Goal: Task Accomplishment & Management: Use online tool/utility

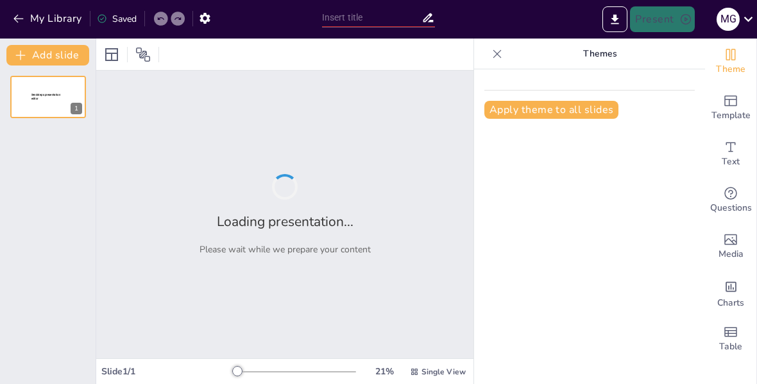
type input "المملكة العربية السعودية: رحلة عبر الزمن"
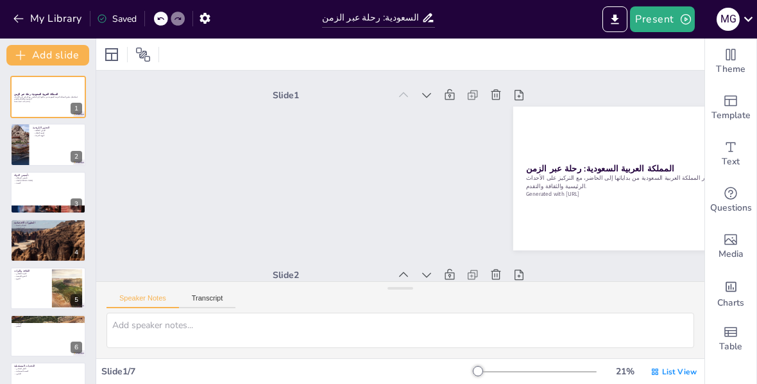
click at [37, 144] on div at bounding box center [48, 144] width 76 height 42
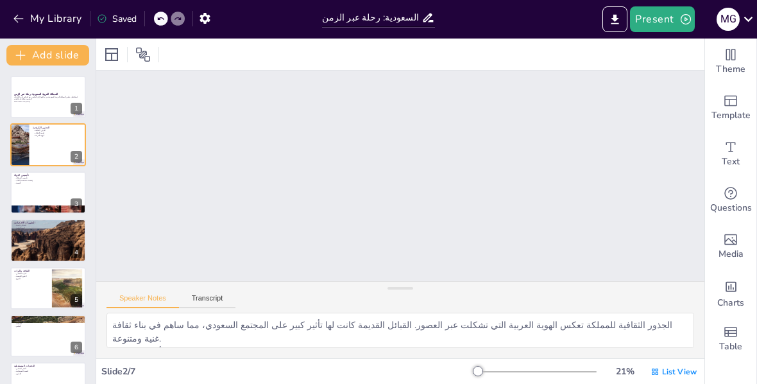
scroll to position [182, 0]
click at [405, 291] on div at bounding box center [400, 288] width 26 height 13
click at [44, 201] on div at bounding box center [48, 192] width 76 height 42
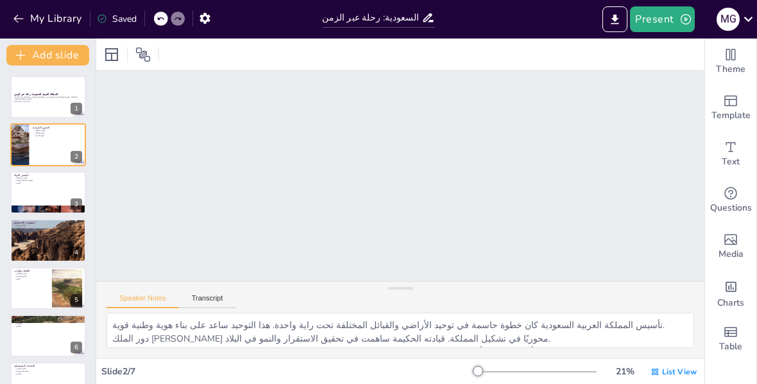
scroll to position [362, 0]
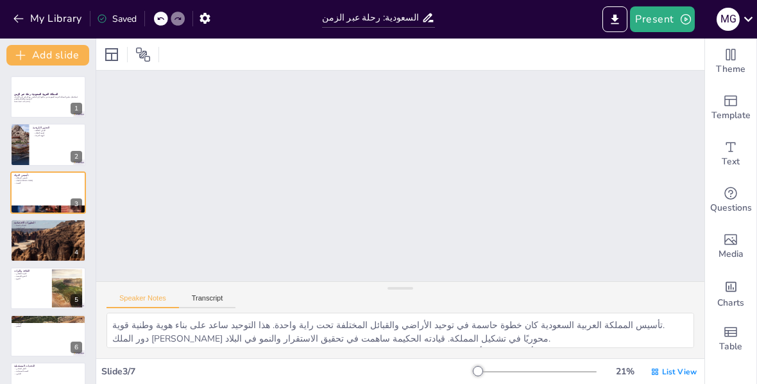
click at [32, 242] on div at bounding box center [48, 240] width 76 height 42
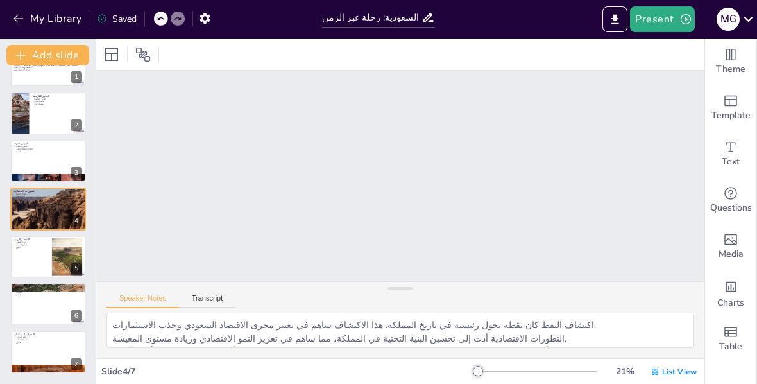
scroll to position [31, 0]
click at [23, 355] on div at bounding box center [48, 351] width 76 height 42
type textarea "التغير المناخي يمثل تحديًا كبيرًا للمملكة، حيث يتطلب استراتيجيات فعالة للتكيف م…"
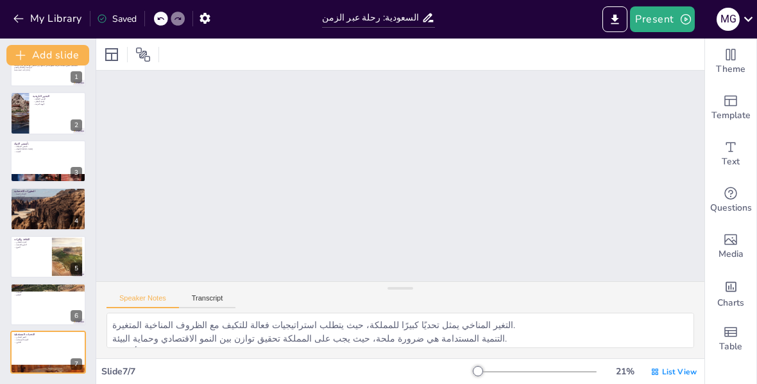
scroll to position [1047, 0]
click at [217, 303] on button "Transcript" at bounding box center [207, 301] width 57 height 14
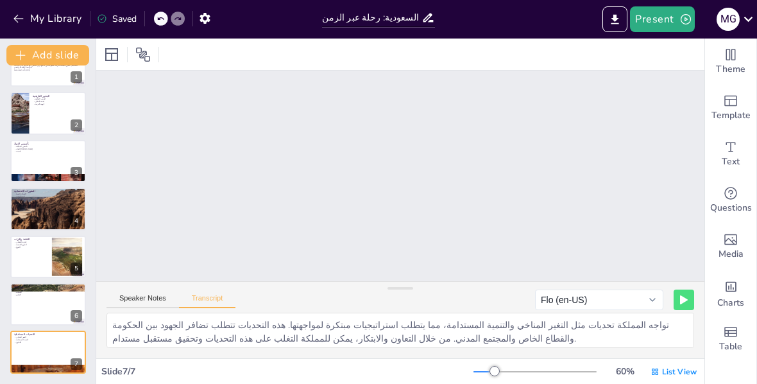
click at [137, 289] on div "Speaker Notes Transcript Flo (en-US) Sandy (de-DE) [PERSON_NAME] (de-DE) [GEOGR…" at bounding box center [400, 297] width 608 height 31
click at [138, 295] on button "Speaker Notes" at bounding box center [142, 301] width 72 height 14
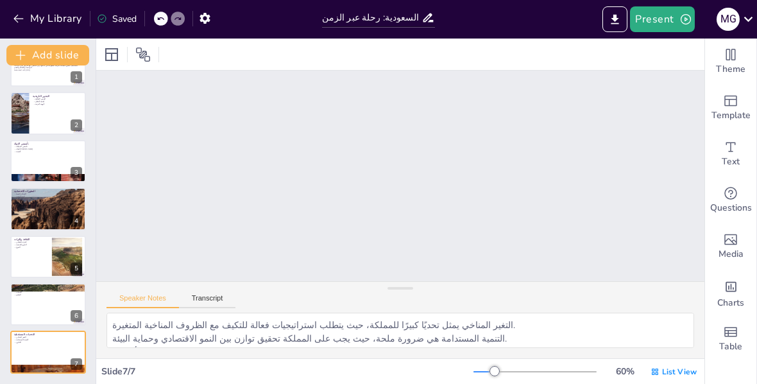
click at [210, 296] on button "Transcript" at bounding box center [207, 301] width 57 height 14
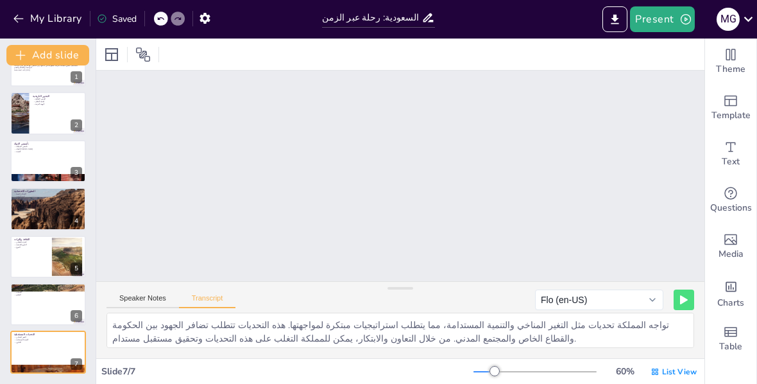
click at [684, 293] on button at bounding box center [684, 299] width 21 height 21
click at [676, 297] on button at bounding box center [684, 299] width 21 height 21
click at [621, 298] on button "Flo (en-US)" at bounding box center [599, 299] width 128 height 21
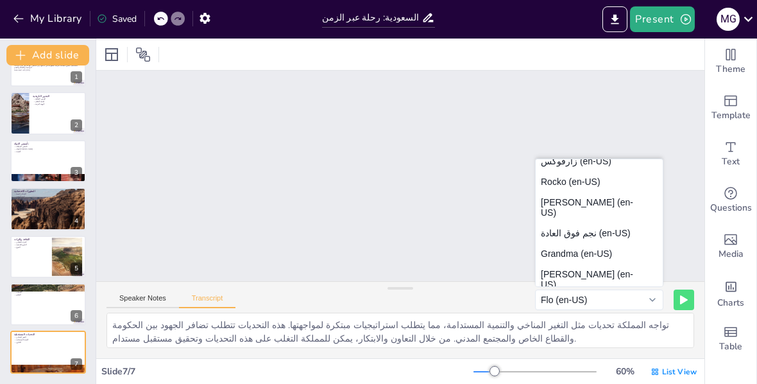
scroll to position [399, 0]
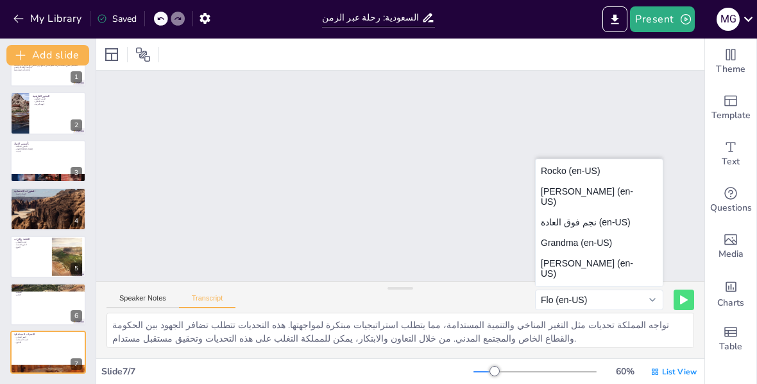
click at [615, 216] on button "نجم فوق العادة (en-US)" at bounding box center [599, 222] width 127 height 21
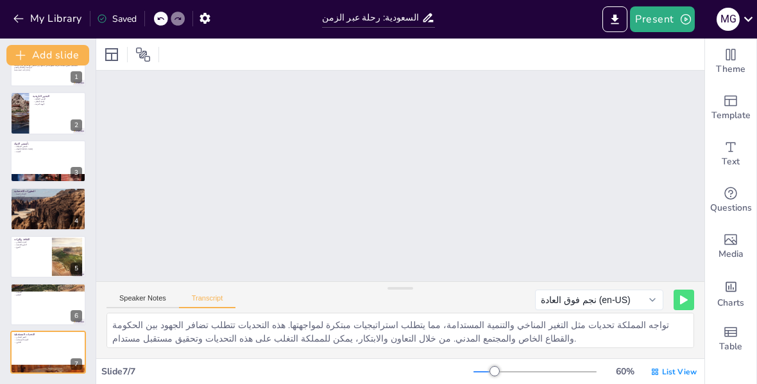
click at [683, 305] on button at bounding box center [684, 299] width 21 height 21
click at [654, 305] on button at bounding box center [658, 299] width 21 height 21
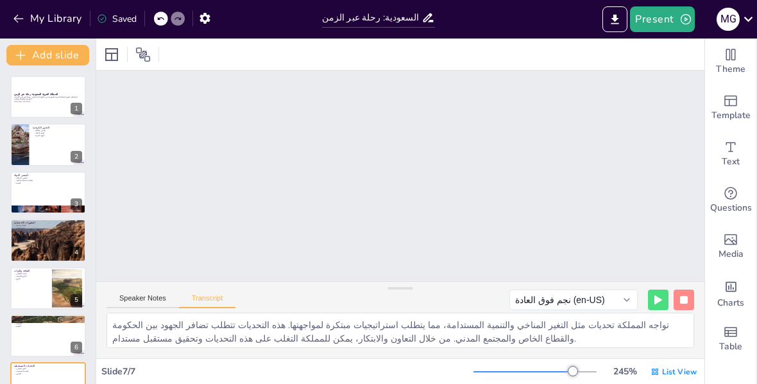
scroll to position [0, 0]
click at [51, 157] on div at bounding box center [48, 144] width 76 height 42
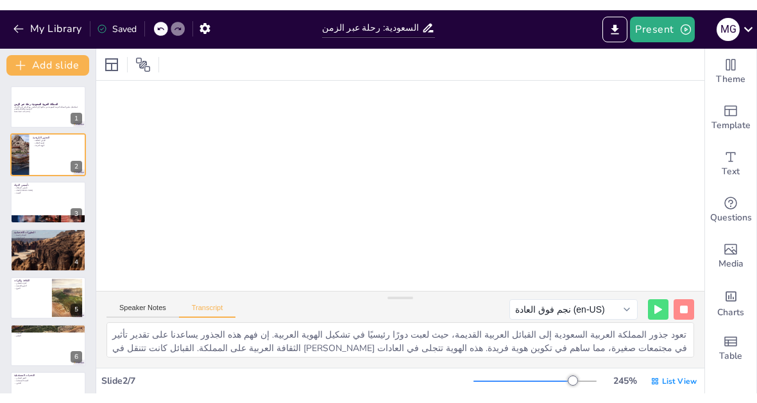
scroll to position [2329, 0]
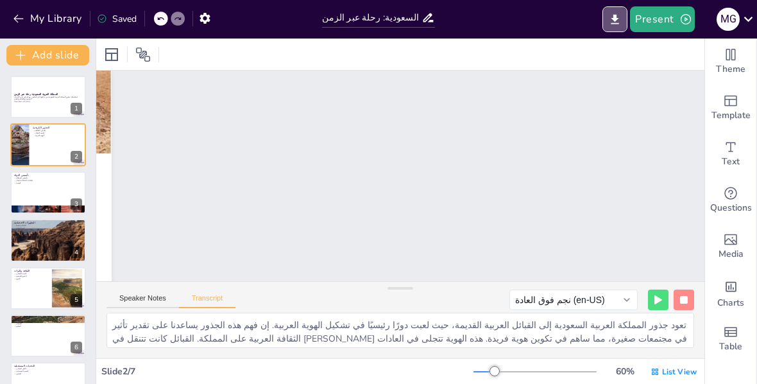
click at [613, 22] on icon "Export to PowerPoint" at bounding box center [614, 19] width 13 height 13
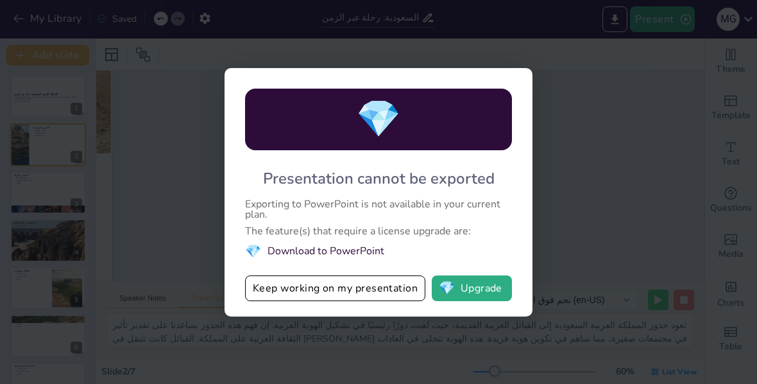
click at [263, 292] on button "Keep working on my presentation" at bounding box center [335, 288] width 180 height 26
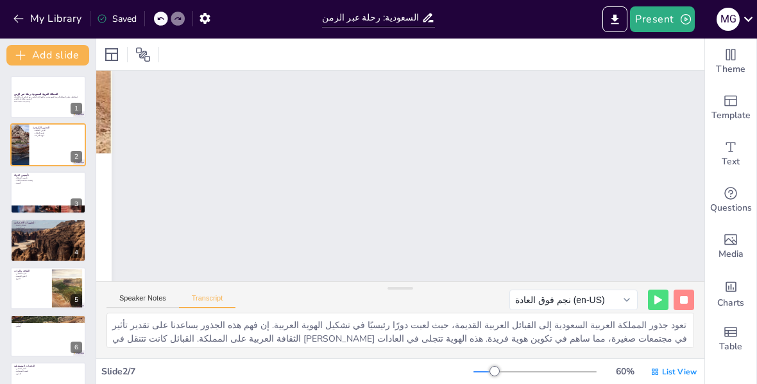
click at [618, 22] on icon "Export to PowerPoint" at bounding box center [614, 19] width 13 height 13
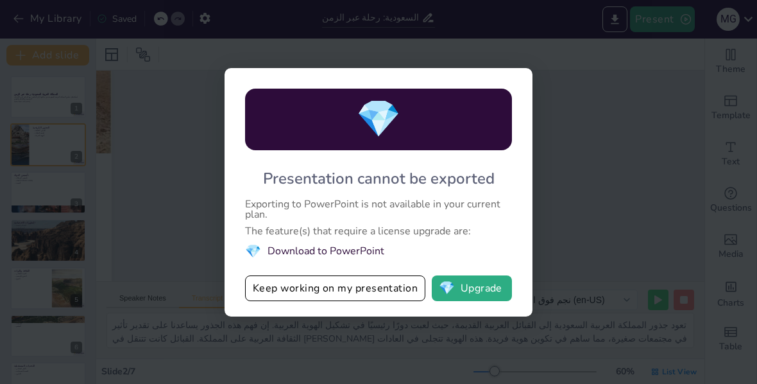
click at [481, 284] on button "💎 Upgrade" at bounding box center [472, 288] width 80 height 26
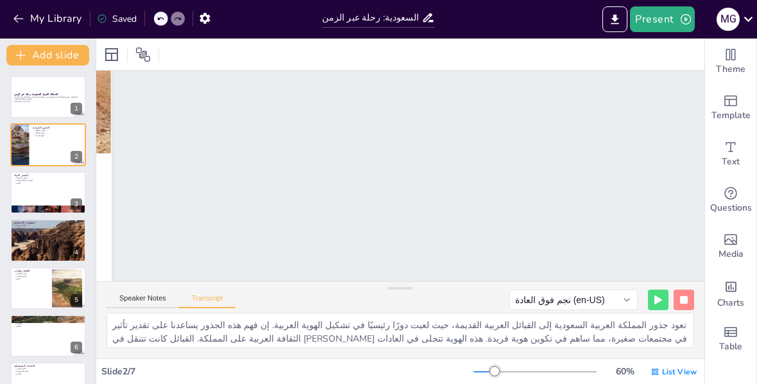
click at [707, 211] on div "Questions" at bounding box center [730, 200] width 51 height 46
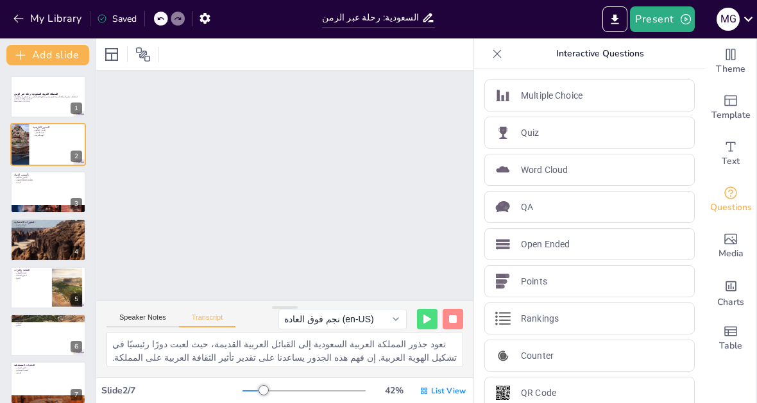
type textarea "تواجه المملكة تحديات مثل التغير المناخي والتنمية المستدامة، مما يتطلب استراتيجي…"
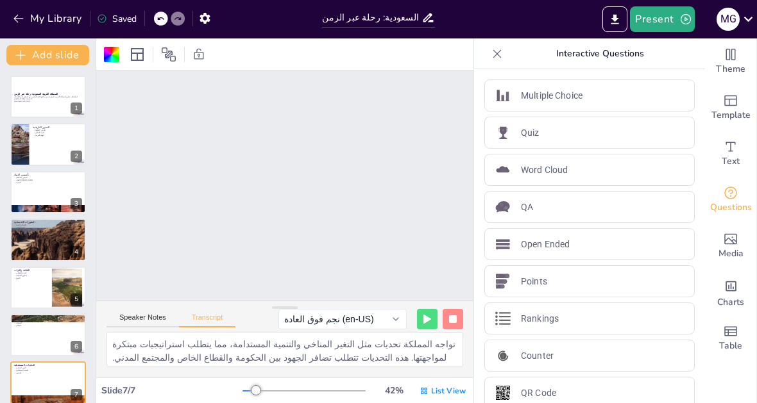
scroll to position [2075, 0]
